Goal: Communication & Community: Participate in discussion

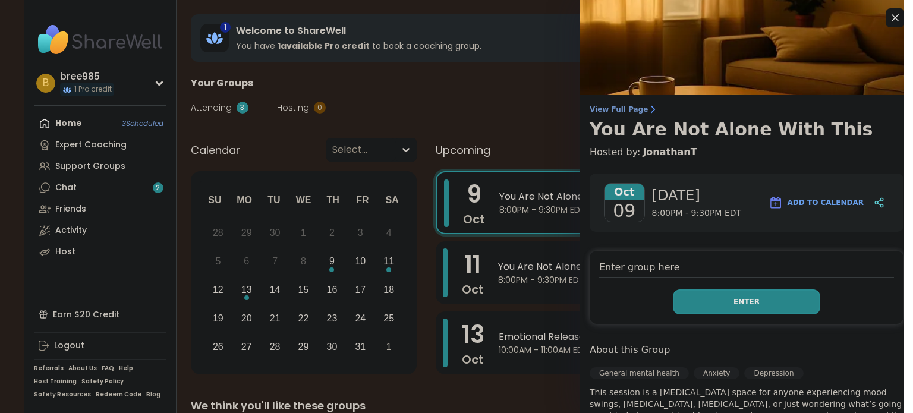
click at [711, 306] on button "Enter" at bounding box center [746, 301] width 147 height 25
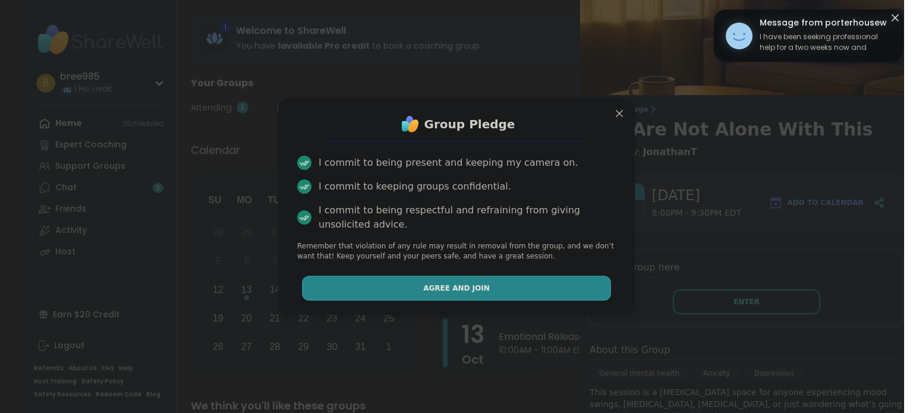
click at [467, 276] on button "Agree and Join" at bounding box center [457, 288] width 310 height 25
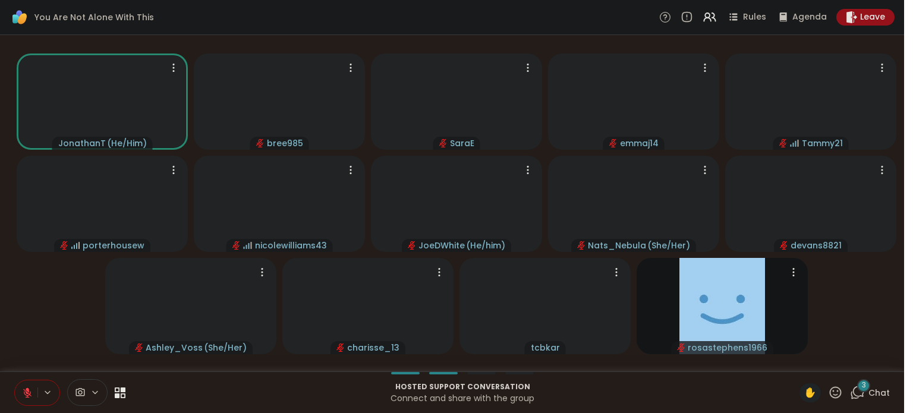
click at [866, 386] on span "3" at bounding box center [864, 385] width 4 height 10
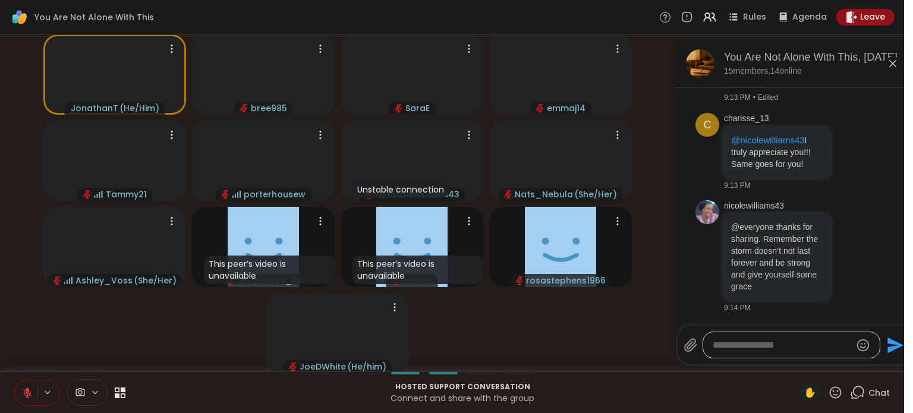
scroll to position [7485, 0]
click at [850, 260] on icon at bounding box center [851, 256] width 11 height 12
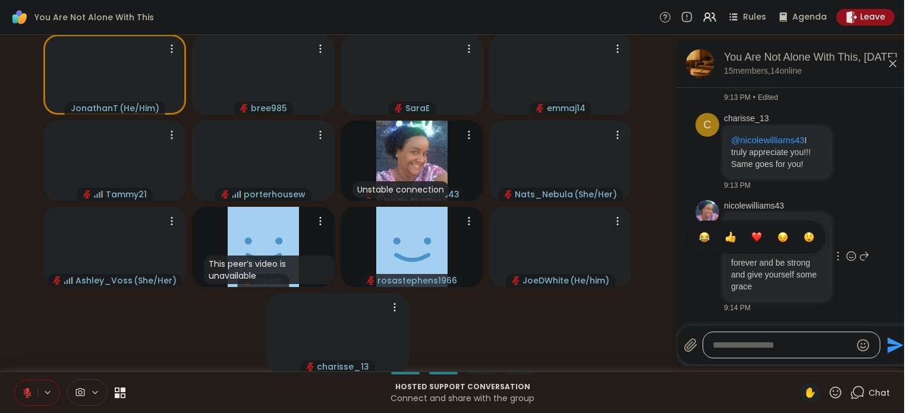
click at [757, 235] on div "Select Reaction: Heart" at bounding box center [756, 237] width 11 height 11
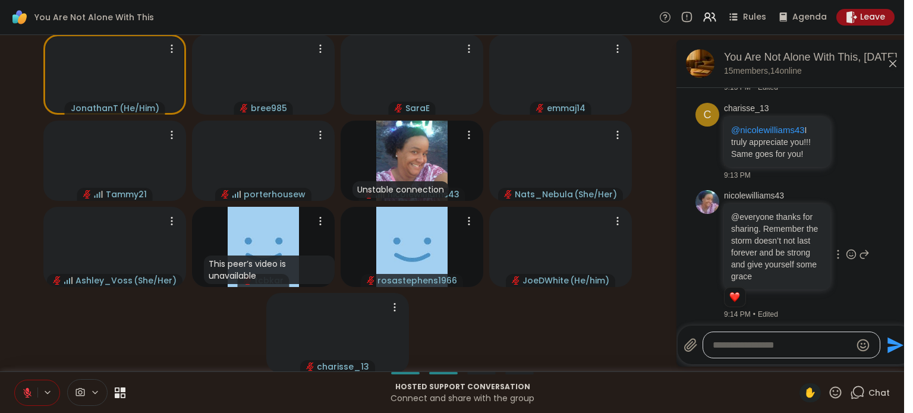
scroll to position [7502, 0]
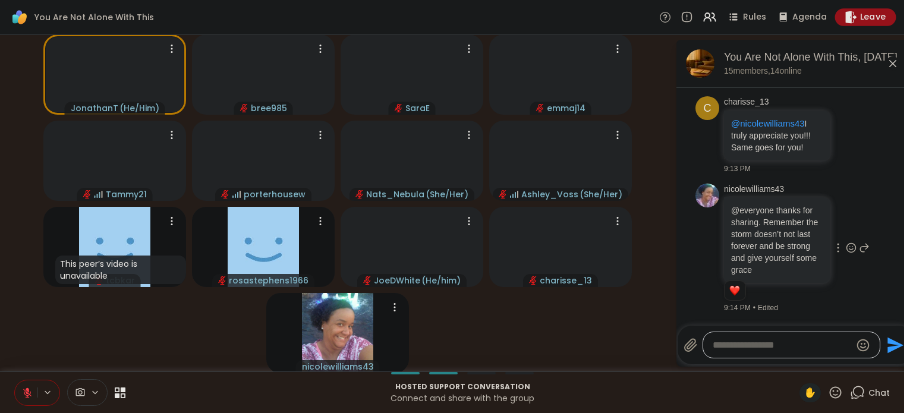
click at [857, 13] on icon at bounding box center [850, 17] width 12 height 12
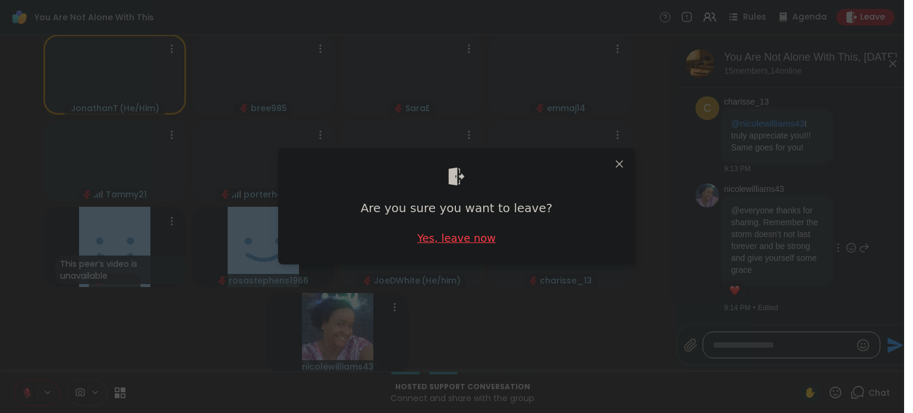
click at [481, 231] on div "Yes, leave now" at bounding box center [456, 238] width 78 height 15
